Goal: Navigation & Orientation: Find specific page/section

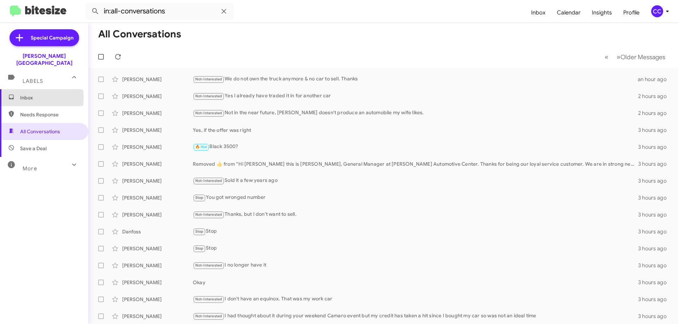
click at [30, 94] on span "Inbox" at bounding box center [50, 97] width 60 height 7
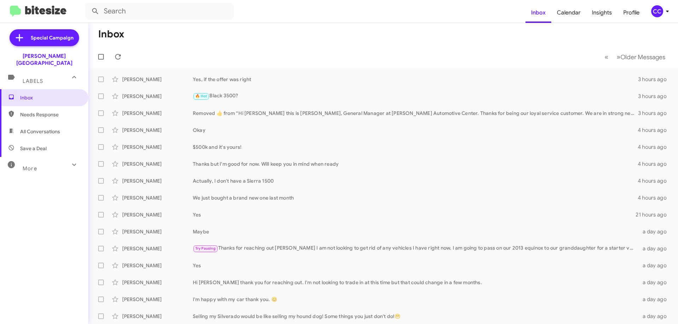
click at [43, 111] on span "Needs Response" at bounding box center [50, 114] width 60 height 7
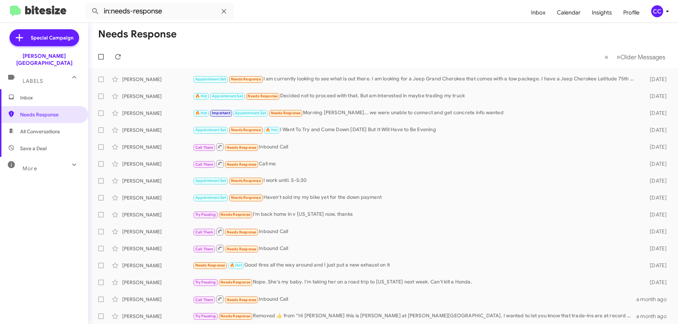
click at [46, 128] on span "All Conversations" at bounding box center [40, 131] width 40 height 7
type input "in:all-conversations"
